Goal: Task Accomplishment & Management: Manage account settings

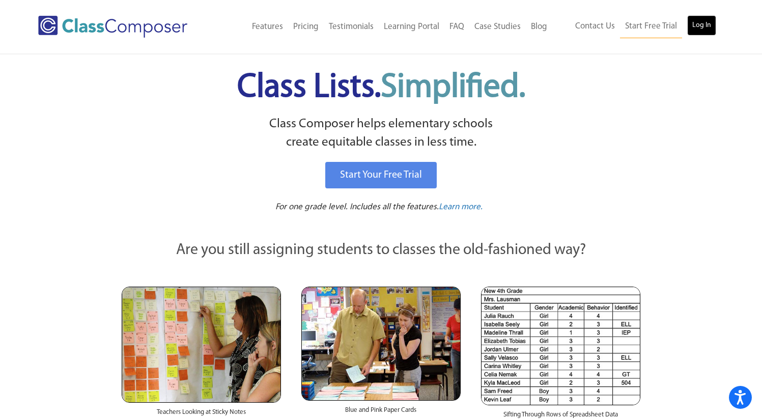
click at [701, 26] on link "Log In" at bounding box center [701, 25] width 29 height 20
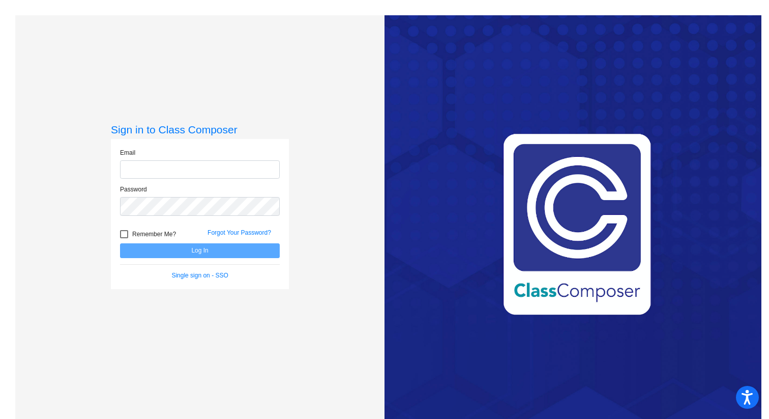
type input "[EMAIL_ADDRESS][DOMAIN_NAME]"
click at [147, 252] on button "Log In" at bounding box center [200, 250] width 160 height 15
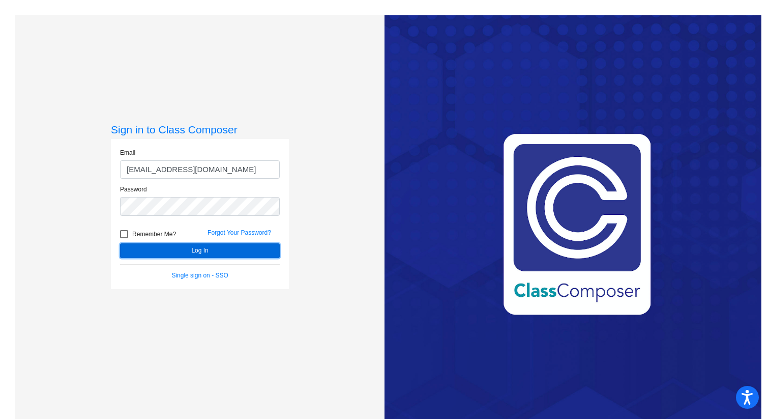
click at [169, 247] on button "Log In" at bounding box center [200, 250] width 160 height 15
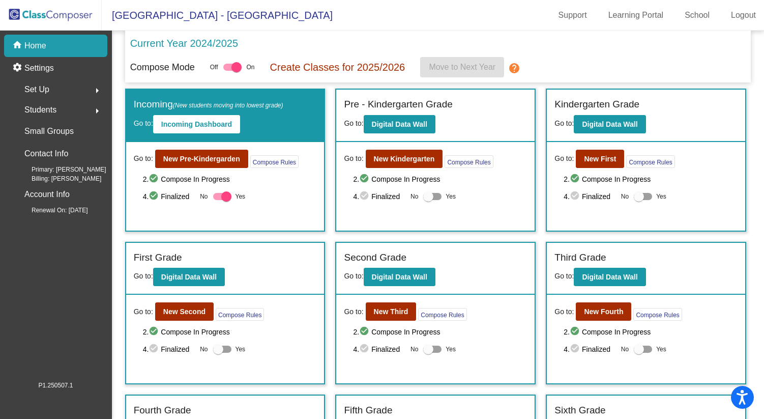
click at [67, 12] on img at bounding box center [51, 15] width 102 height 30
click at [697, 11] on link "School" at bounding box center [697, 15] width 41 height 16
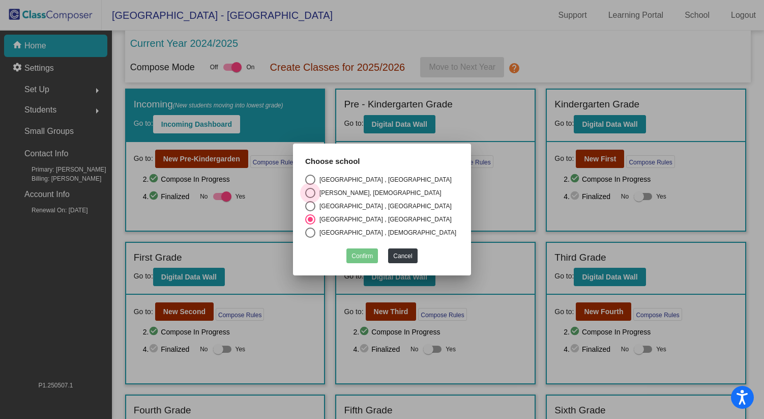
click at [311, 193] on div "Select an option" at bounding box center [310, 193] width 10 height 10
click at [310, 198] on input "[PERSON_NAME], [DEMOGRAPHIC_DATA]" at bounding box center [310, 198] width 1 height 1
radio input "true"
click at [358, 256] on button "Confirm" at bounding box center [362, 255] width 32 height 15
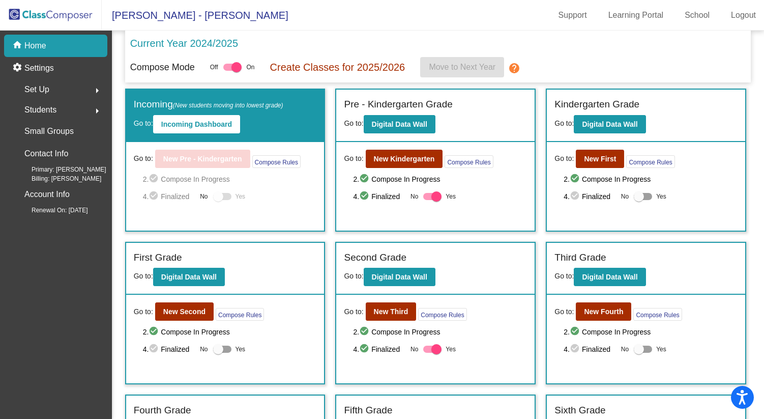
click at [75, 43] on div "home Home" at bounding box center [55, 46] width 103 height 22
click at [706, 15] on link "School" at bounding box center [697, 15] width 41 height 16
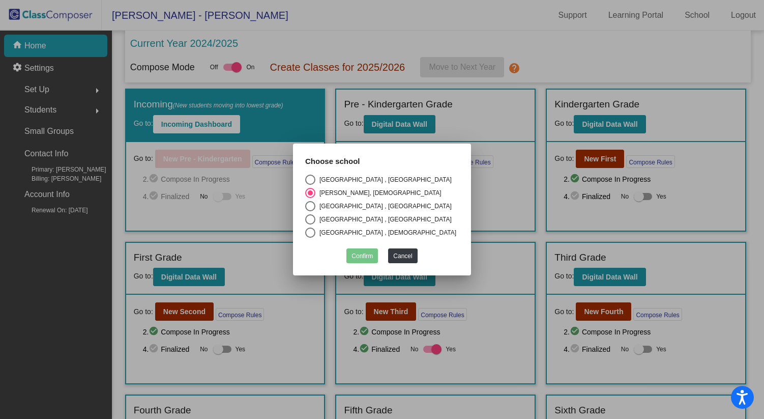
click at [308, 205] on div "Select an option" at bounding box center [310, 206] width 10 height 10
click at [310, 211] on input "[GEOGRAPHIC_DATA] , [GEOGRAPHIC_DATA]" at bounding box center [310, 211] width 1 height 1
radio input "true"
click at [365, 255] on button "Confirm" at bounding box center [362, 255] width 32 height 15
checkbox input "false"
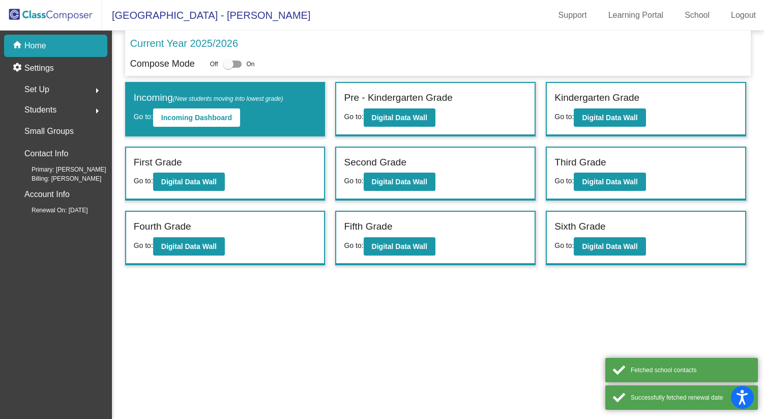
click at [61, 89] on div "Set Up arrow_right" at bounding box center [58, 89] width 97 height 20
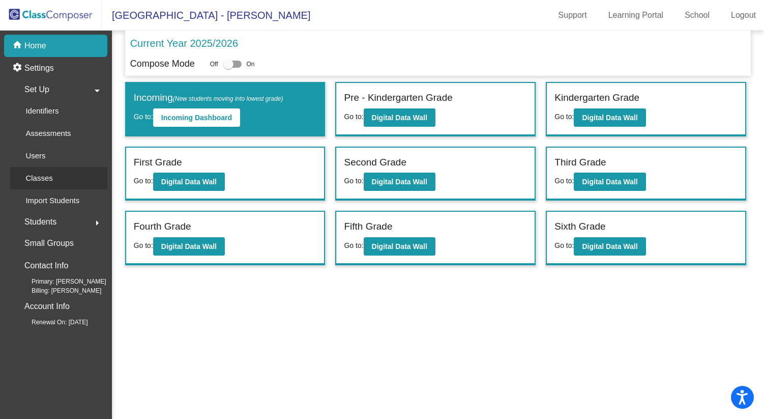
click at [46, 174] on p "Classes" at bounding box center [38, 178] width 27 height 12
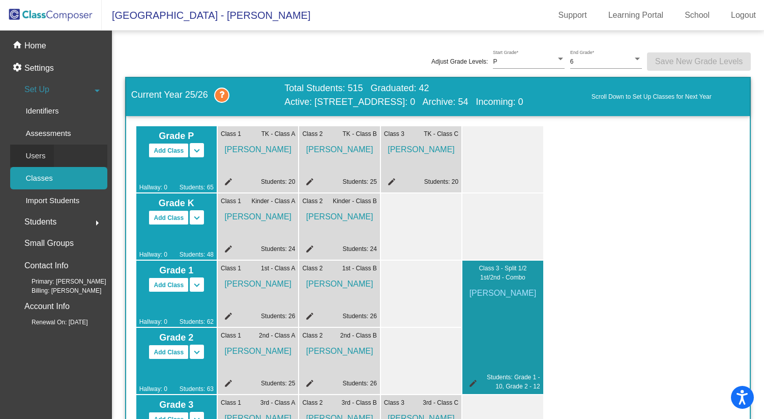
click at [45, 154] on div "Users" at bounding box center [32, 155] width 44 height 22
